Goal: Task Accomplishment & Management: Use online tool/utility

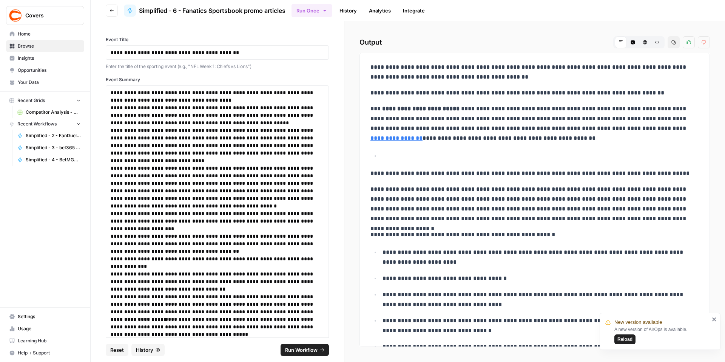
scroll to position [310, 0]
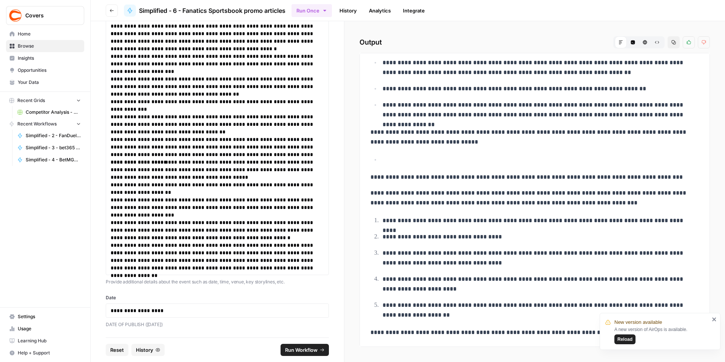
click at [621, 338] on span "Reload" at bounding box center [624, 339] width 15 height 7
